Goal: Task Accomplishment & Management: Manage account settings

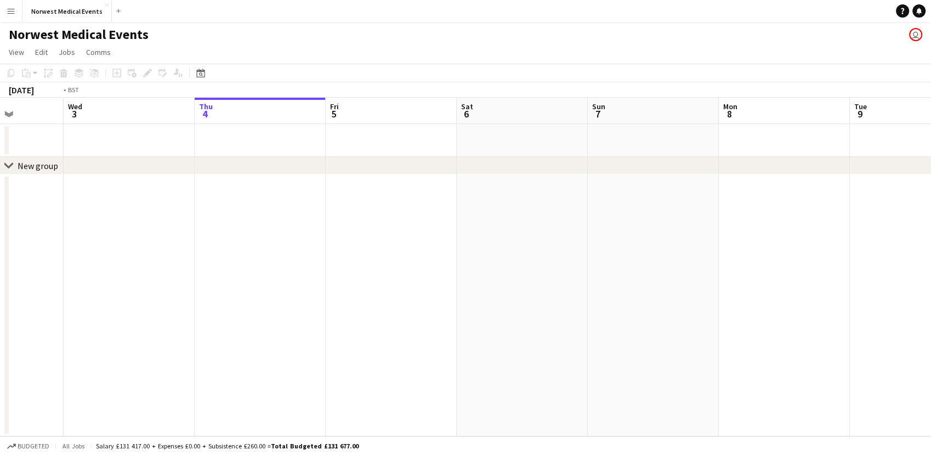
drag, startPoint x: 132, startPoint y: 287, endPoint x: 659, endPoint y: 288, distance: 527.6
click at [659, 288] on app-calendar-viewport "Mon 1 Tue 2 Wed 3 Thu 4 Fri 5 Sat 6 Sun 7 Mon 8 Tue 9 Wed 10 Thu 11 Fri 12 Sat …" at bounding box center [465, 267] width 931 height 338
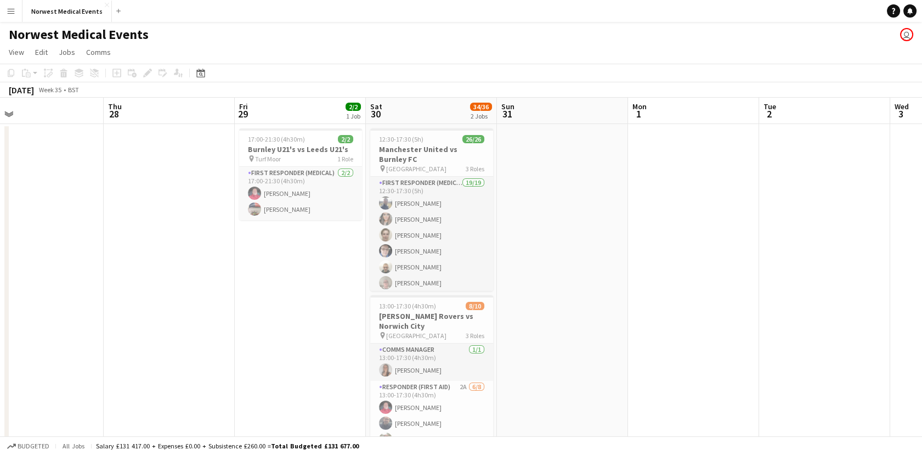
drag, startPoint x: 305, startPoint y: 285, endPoint x: 653, endPoint y: 257, distance: 349.4
click at [653, 257] on app-calendar-viewport "Mon 25 Tue 26 12/12 1 Job Wed 27 Thu 28 Fri 29 2/2 1 Job Sat 30 34/36 2 Jobs Su…" at bounding box center [461, 314] width 922 height 432
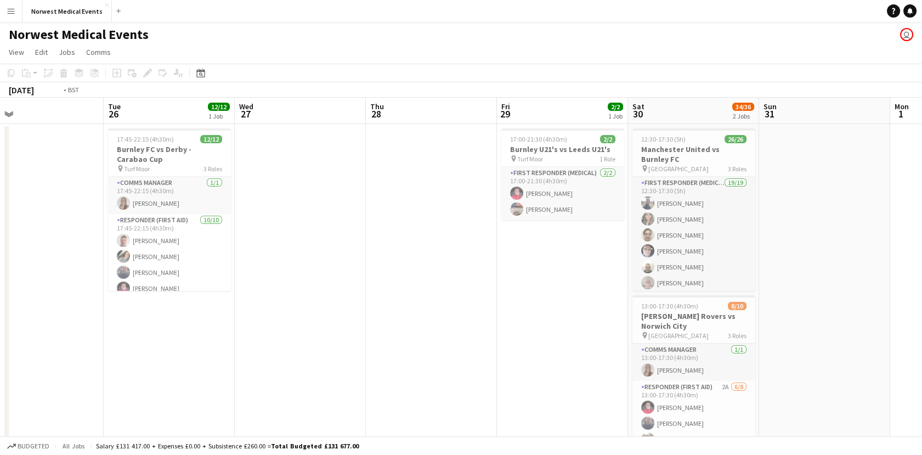
drag, startPoint x: 179, startPoint y: 259, endPoint x: 832, endPoint y: 256, distance: 652.7
click at [832, 256] on app-calendar-viewport "Sat 23 Sun 24 Mon 25 Tue 26 12/12 1 Job Wed 27 Thu 28 Fri 29 2/2 1 Job Sat 30 3…" at bounding box center [461, 314] width 922 height 432
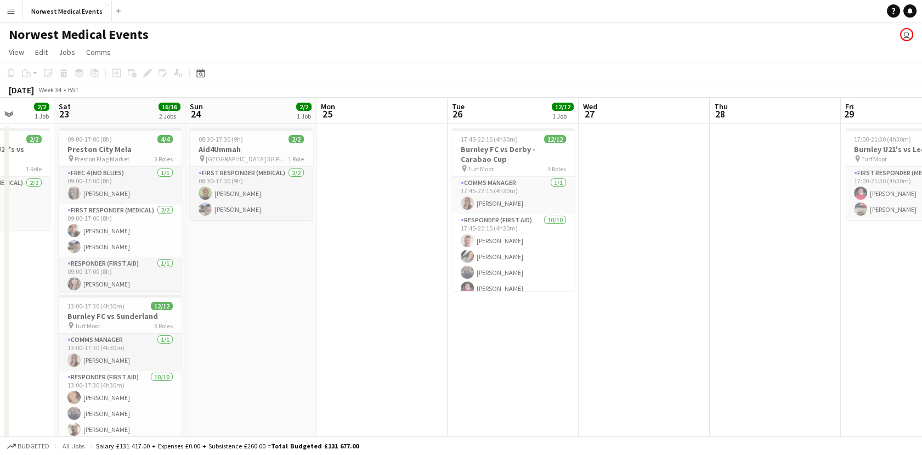
drag, startPoint x: 317, startPoint y: 267, endPoint x: 269, endPoint y: 270, distance: 47.8
click at [269, 270] on app-calendar-viewport "Tue 19 Wed 20 Thu 21 Fri 22 2/2 1 Job Sat 23 16/16 2 Jobs Sun 24 2/2 1 Job Mon …" at bounding box center [461, 314] width 922 height 432
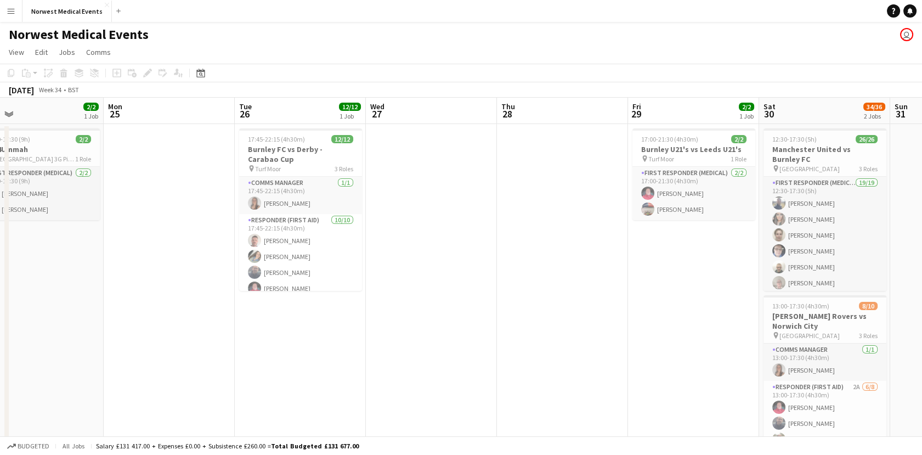
scroll to position [0, 317]
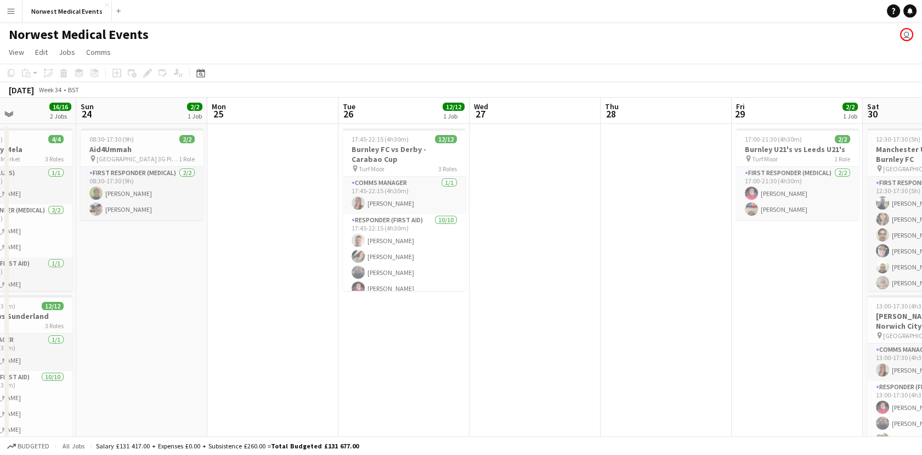
drag, startPoint x: 570, startPoint y: 269, endPoint x: 1052, endPoint y: 269, distance: 481.5
click at [922, 269] on html "Menu Boards Boards Boards All jobs Status Workforce Workforce My Workforce Recr…" at bounding box center [461, 274] width 922 height 548
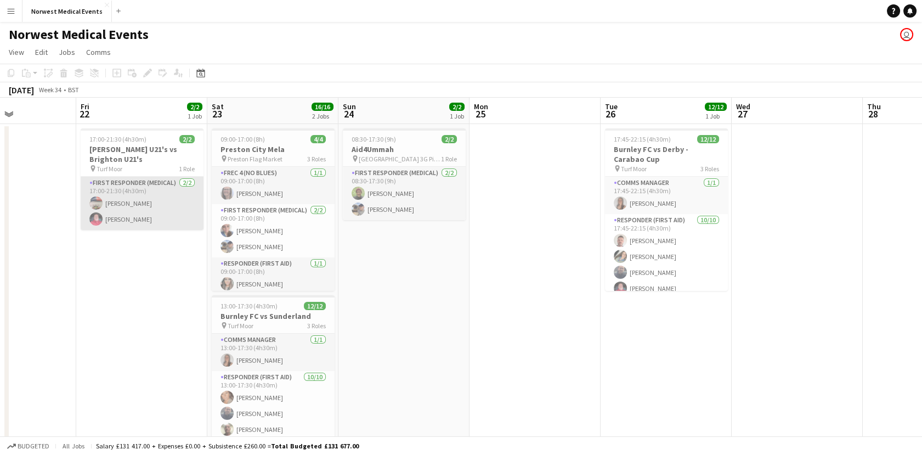
click at [152, 207] on app-card-role "First Responder (Medical) [DATE] 17:00-21:30 (4h30m) [PERSON_NAME] [PERSON_NAME]" at bounding box center [142, 203] width 123 height 53
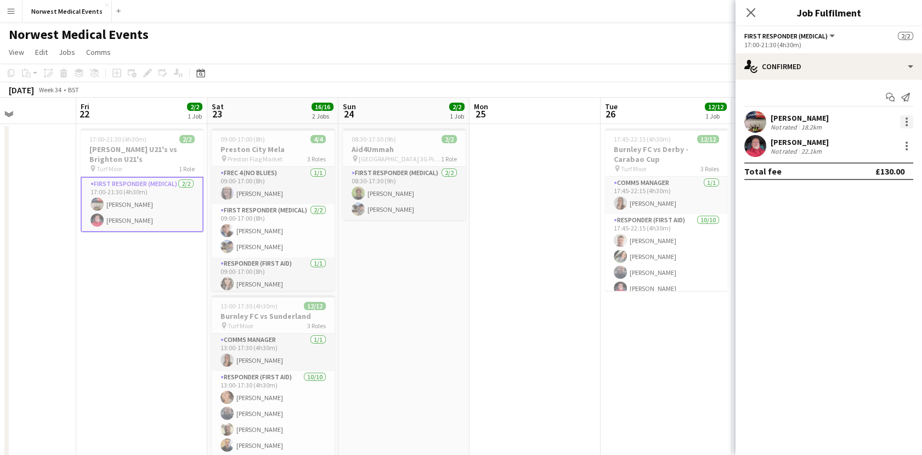
click at [904, 121] on div at bounding box center [906, 121] width 13 height 13
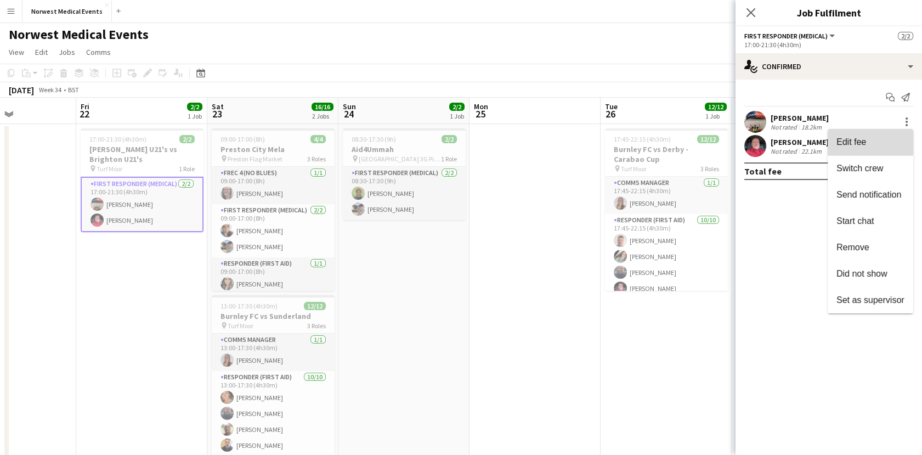
click at [850, 138] on span "Edit fee" at bounding box center [851, 141] width 30 height 9
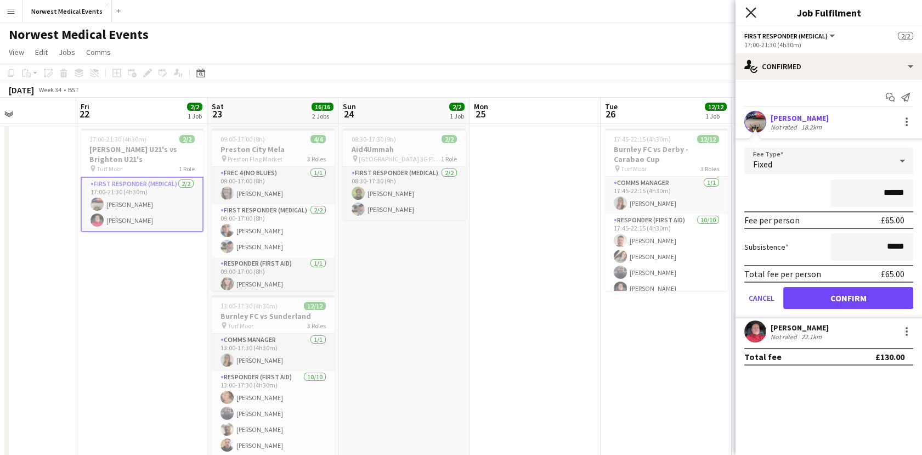
click at [746, 8] on icon at bounding box center [750, 12] width 10 height 10
